Goal: Information Seeking & Learning: Learn about a topic

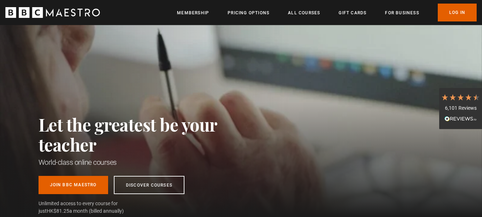
click at [283, 124] on div "Let the greatest be your teacher World-class online courses Join BBC Maestro Di…" at bounding box center [241, 121] width 482 height 192
click at [462, 11] on link "Log In" at bounding box center [457, 13] width 39 height 18
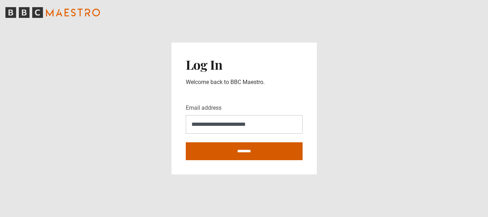
type input "**********"
click at [246, 145] on input "********" at bounding box center [244, 151] width 117 height 18
type input "**********"
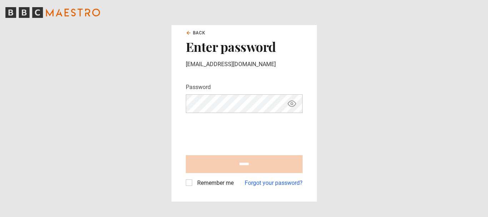
click at [290, 102] on icon "Show password" at bounding box center [291, 103] width 9 height 9
click at [295, 104] on icon "Hide password" at bounding box center [292, 104] width 8 height 6
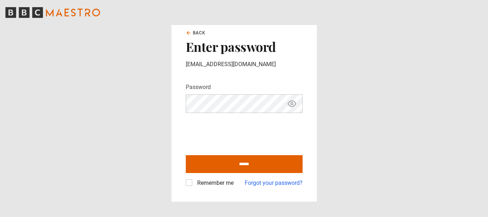
click at [293, 106] on icon "Show password" at bounding box center [291, 103] width 9 height 9
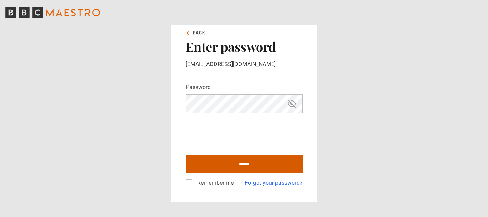
click at [212, 162] on input "******" at bounding box center [244, 164] width 117 height 18
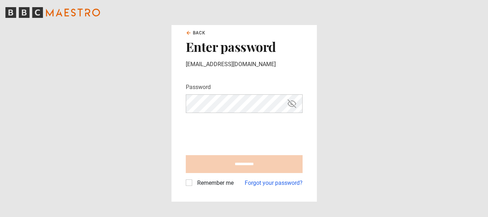
type input "**********"
click at [195, 180] on label "Remember me" at bounding box center [213, 183] width 39 height 9
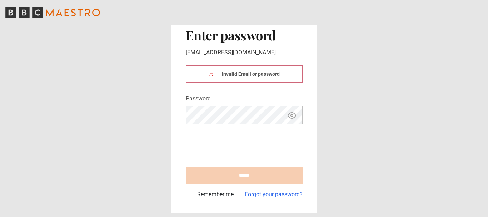
click at [231, 72] on div "Invalid Email or password" at bounding box center [244, 73] width 117 height 17
click at [210, 74] on icon at bounding box center [211, 74] width 3 height 3
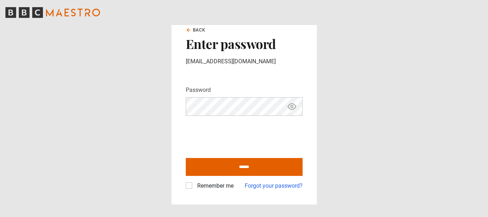
click at [292, 106] on icon "Show password" at bounding box center [291, 106] width 9 height 9
click at [194, 187] on label "Remember me" at bounding box center [213, 185] width 39 height 9
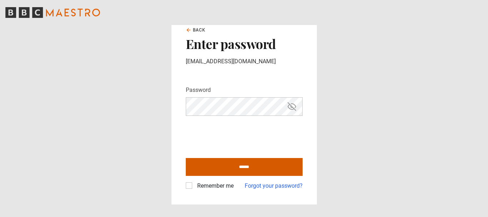
click at [248, 163] on input "******" at bounding box center [244, 167] width 117 height 18
type input "**********"
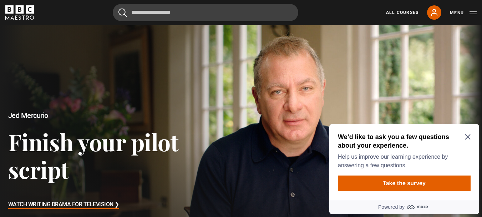
click at [467, 135] on icon "Close Maze Prompt" at bounding box center [468, 137] width 6 height 6
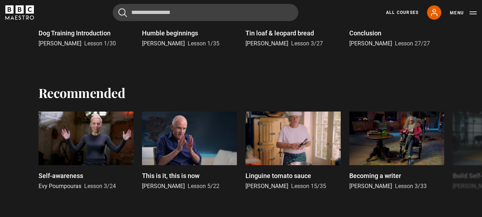
scroll to position [299, 0]
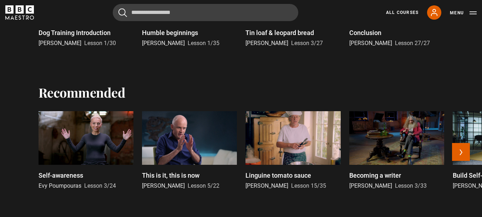
click at [100, 144] on div at bounding box center [86, 138] width 95 height 54
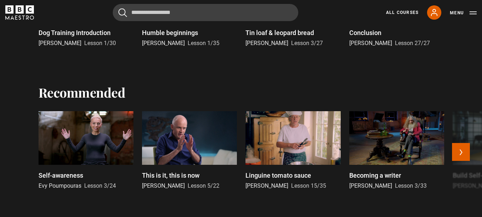
click at [83, 146] on div at bounding box center [86, 138] width 95 height 54
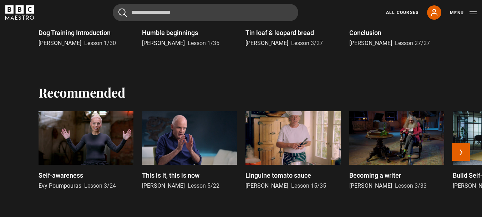
click at [83, 146] on div at bounding box center [86, 138] width 95 height 54
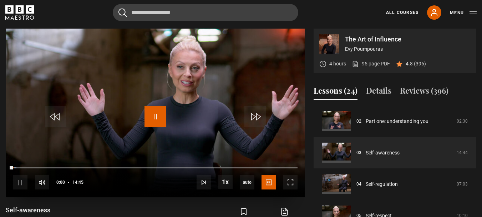
click at [154, 116] on span "Video Player" at bounding box center [155, 116] width 21 height 21
click at [153, 114] on span "Video Player" at bounding box center [155, 116] width 21 height 21
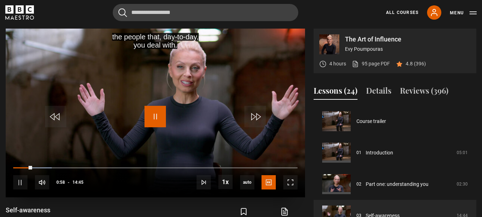
click at [152, 112] on span "Video Player" at bounding box center [155, 116] width 21 height 21
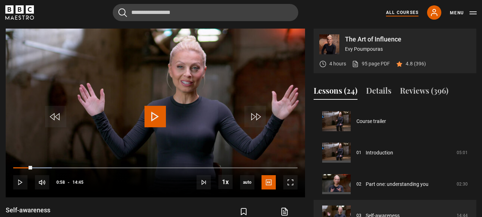
click at [403, 12] on link "All Courses" at bounding box center [402, 12] width 32 height 6
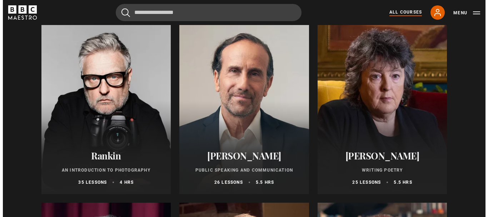
scroll to position [1530, 0]
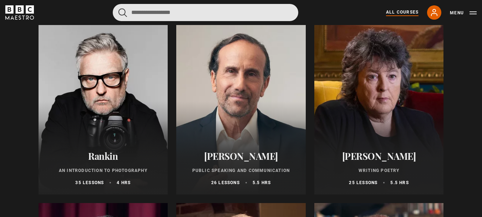
click at [161, 10] on input "Search" at bounding box center [206, 12] width 186 height 17
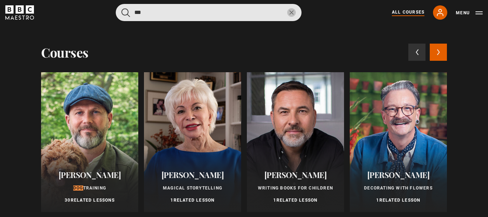
type input "***"
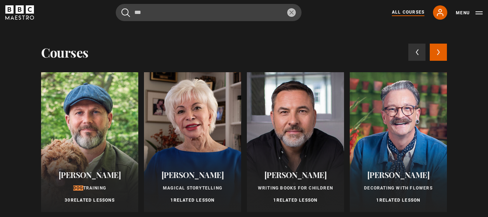
click at [91, 118] on div at bounding box center [89, 142] width 97 height 140
click at [86, 162] on div "Steve Mann Dog Training 30 Related Lessons" at bounding box center [89, 187] width 97 height 50
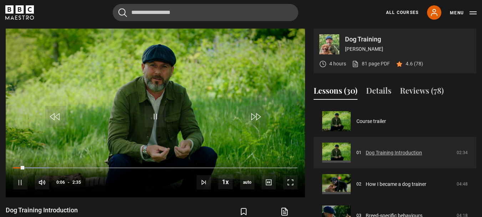
click at [379, 152] on link "Dog Training Introduction" at bounding box center [394, 152] width 56 height 7
drag, startPoint x: 289, startPoint y: 181, endPoint x: 289, endPoint y: 224, distance: 43.2
click at [289, 181] on span "Video Player" at bounding box center [291, 182] width 14 height 14
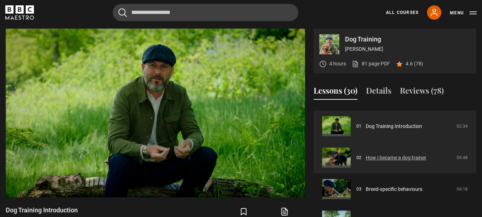
scroll to position [40, 0]
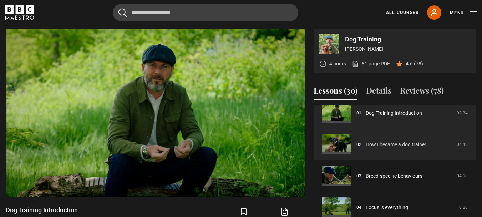
click at [391, 143] on link "How I became a dog trainer" at bounding box center [396, 144] width 61 height 7
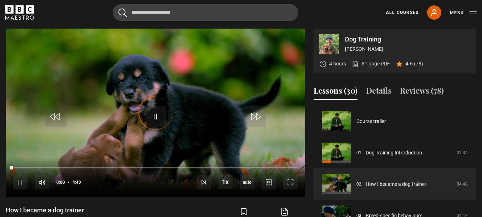
scroll to position [31, 0]
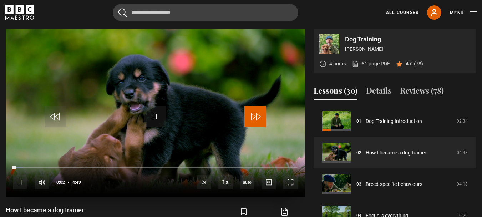
click at [256, 119] on span "Video Player" at bounding box center [255, 116] width 21 height 21
click at [295, 181] on span "Video Player" at bounding box center [291, 182] width 14 height 14
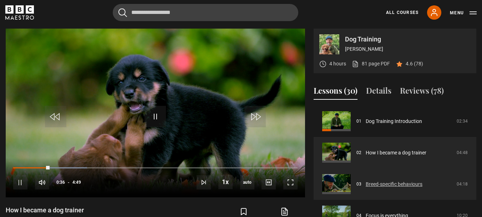
scroll to position [82, 0]
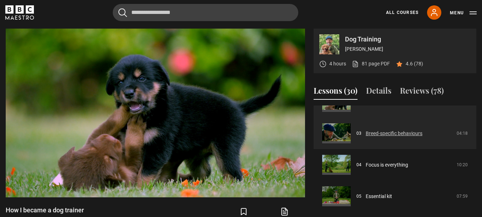
click at [402, 136] on link "Breed-specific behaviours" at bounding box center [394, 133] width 57 height 7
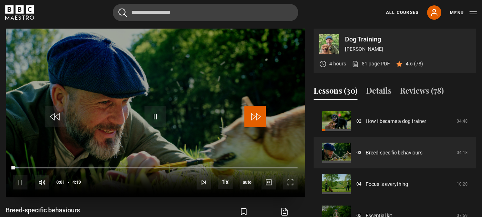
click at [253, 116] on span "Video Player" at bounding box center [255, 116] width 21 height 21
click at [291, 182] on span "Video Player" at bounding box center [291, 182] width 14 height 14
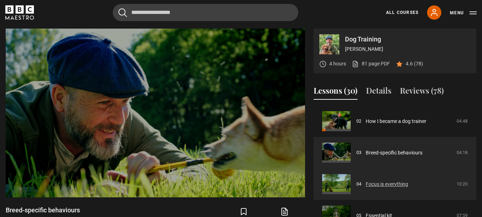
click at [372, 184] on link "Focus is everything" at bounding box center [387, 183] width 42 height 7
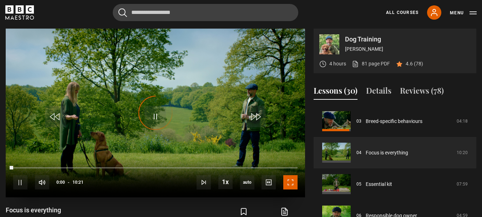
click at [290, 179] on span "Video Player" at bounding box center [291, 182] width 14 height 14
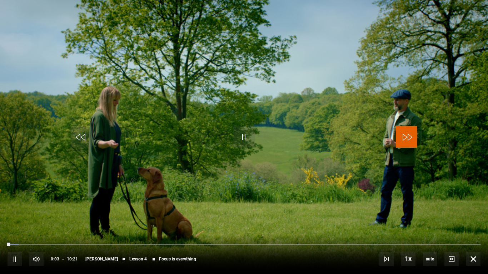
click at [402, 140] on span "Video Player" at bounding box center [406, 136] width 21 height 21
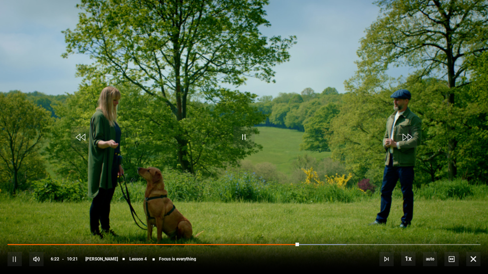
click at [482, 171] on video "Video Player" at bounding box center [244, 137] width 488 height 274
